Goal: Task Accomplishment & Management: Manage account settings

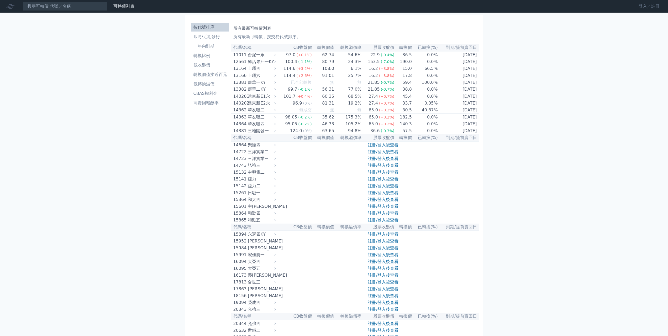
click at [659, 8] on link "登入／註冊" at bounding box center [648, 6] width 29 height 8
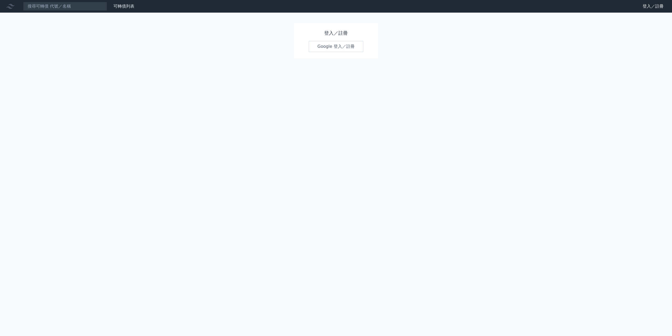
click at [337, 51] on link "Google 登入／註冊" at bounding box center [336, 46] width 55 height 11
click at [339, 46] on link "Google 登入／註冊" at bounding box center [336, 46] width 55 height 11
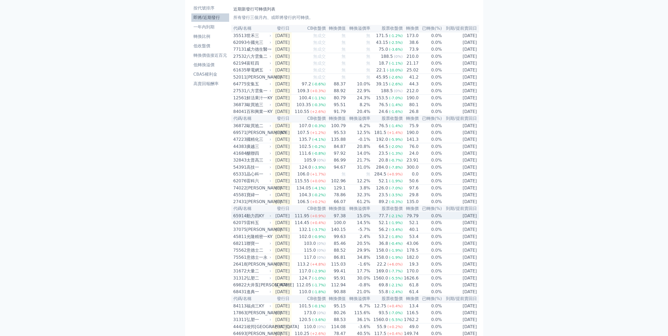
scroll to position [67, 0]
